Goal: Navigation & Orientation: Find specific page/section

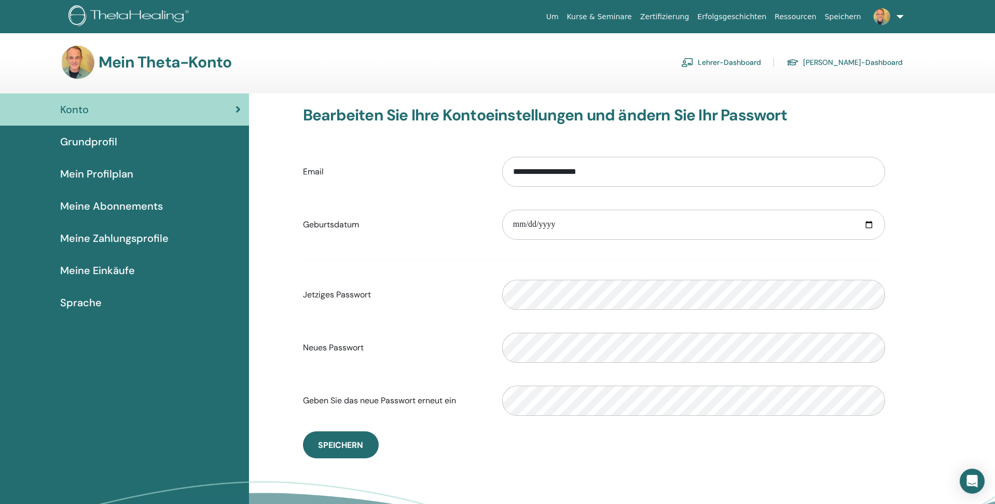
click at [81, 136] on span "Grundprofil" at bounding box center [88, 142] width 57 height 16
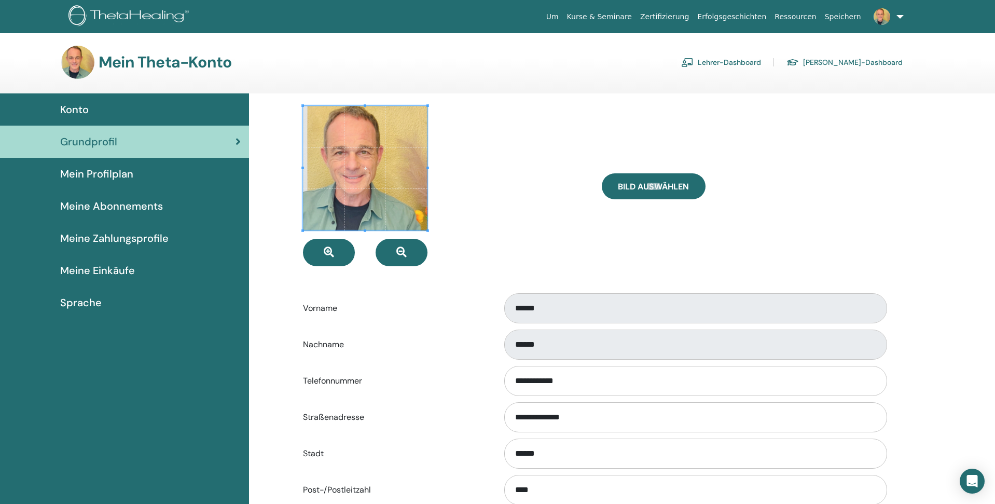
click at [85, 174] on span "Mein Profilplan" at bounding box center [96, 174] width 73 height 16
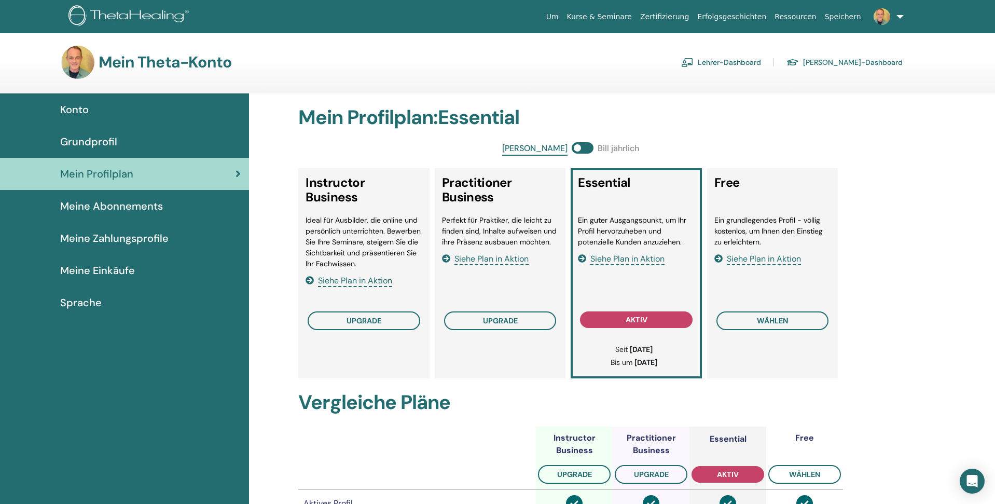
click at [113, 13] on img at bounding box center [131, 16] width 124 height 23
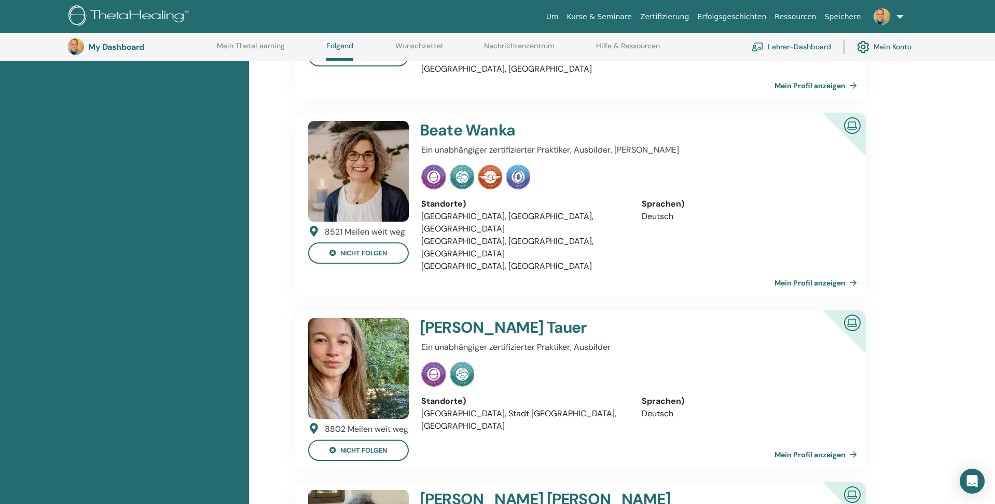
scroll to position [1339, 0]
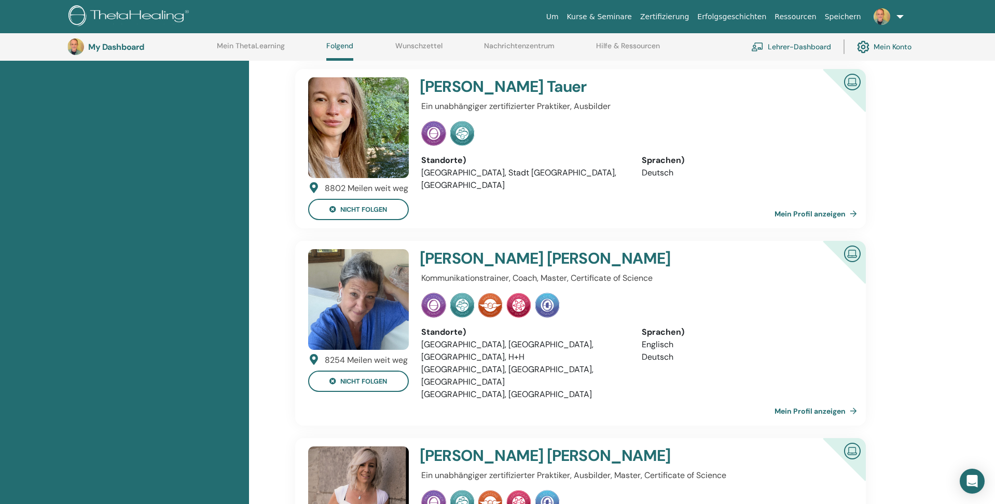
click at [360, 99] on img at bounding box center [358, 127] width 101 height 101
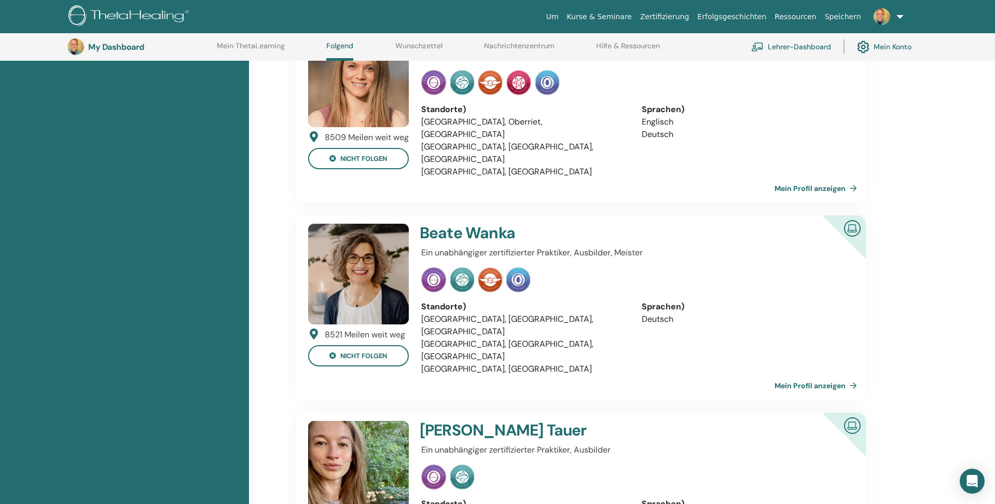
scroll to position [1145, 0]
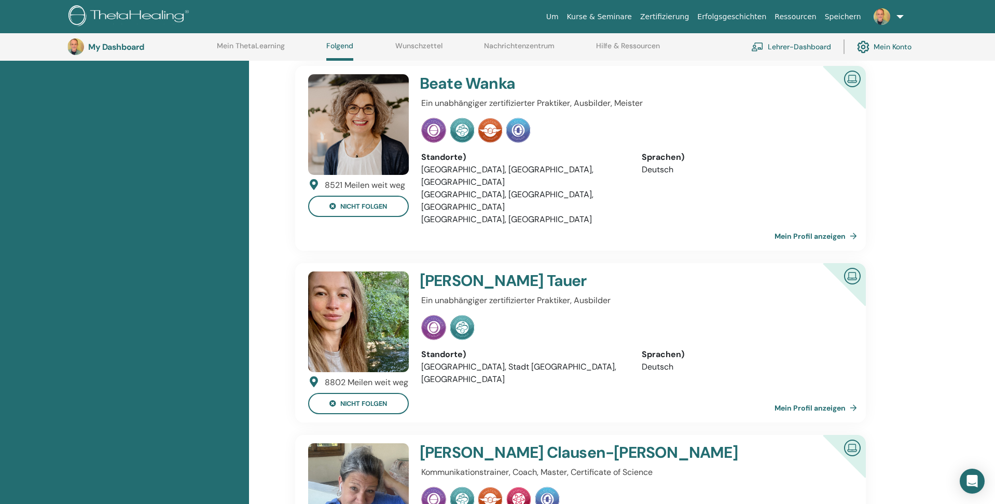
click at [354, 271] on img at bounding box center [358, 321] width 101 height 101
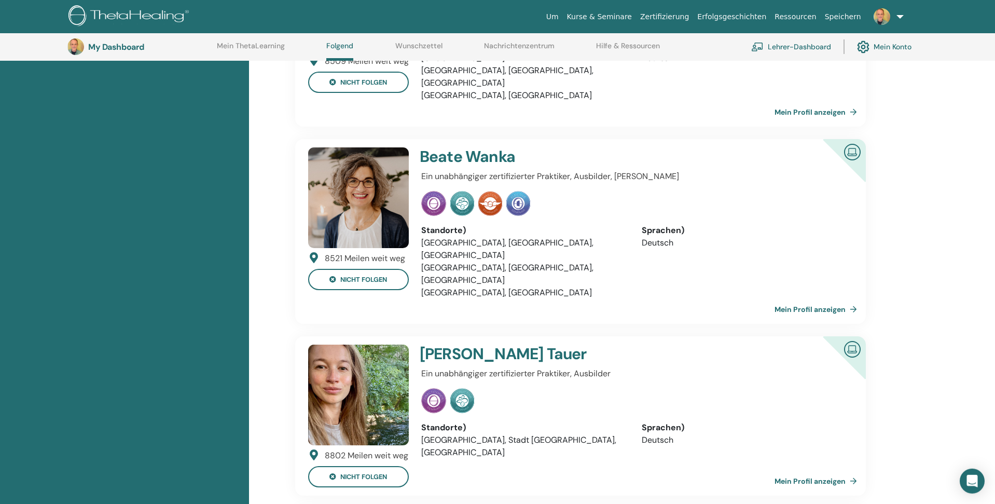
scroll to position [1261, 0]
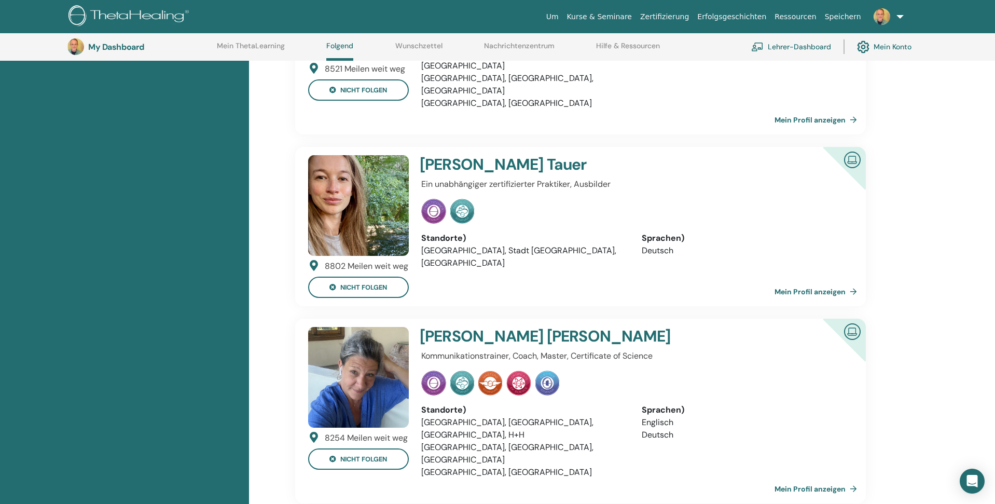
click at [839, 281] on link "Mein Profil anzeigen" at bounding box center [818, 291] width 87 height 21
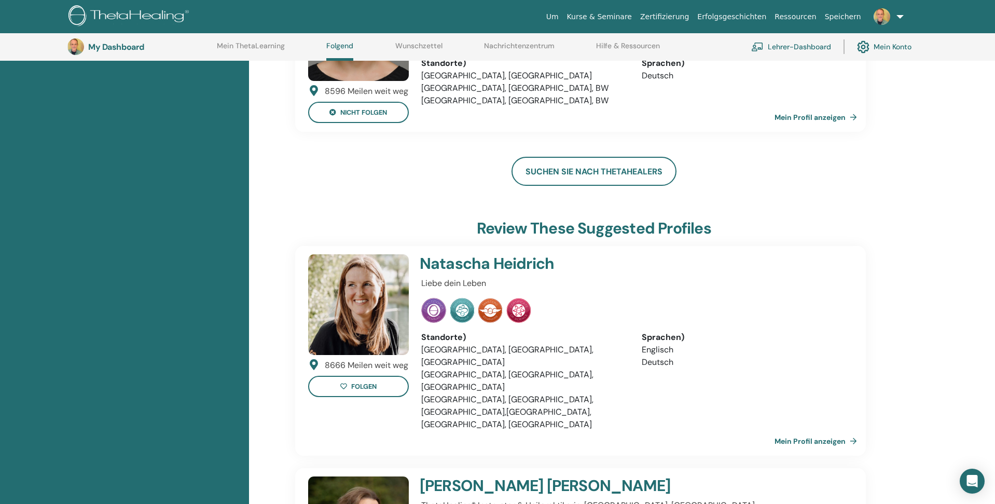
scroll to position [1876, 0]
